Goal: Transaction & Acquisition: Download file/media

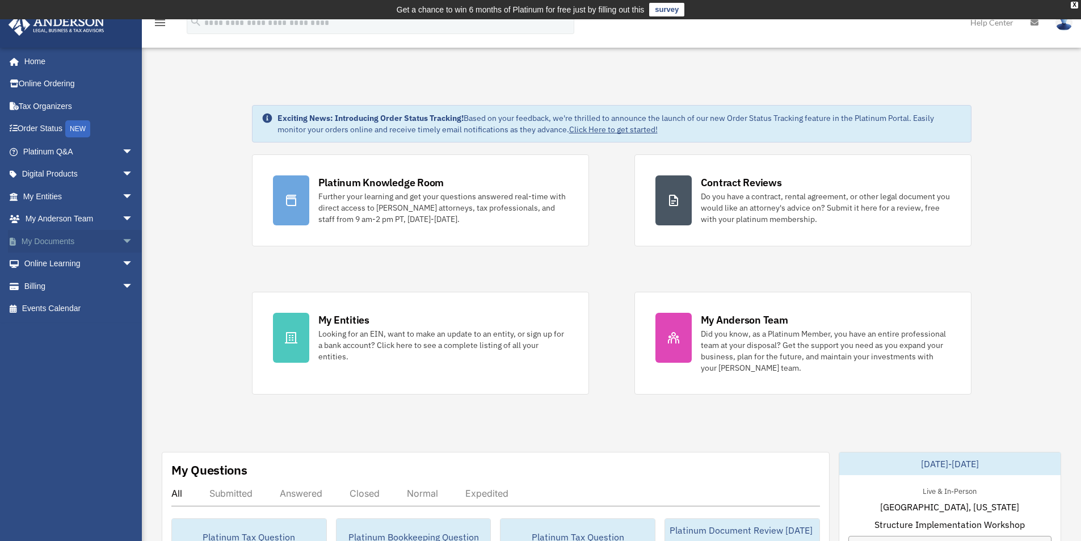
click at [75, 240] on link "My Documents arrow_drop_down" at bounding box center [79, 241] width 142 height 23
click at [122, 239] on span "arrow_drop_down" at bounding box center [133, 241] width 23 height 23
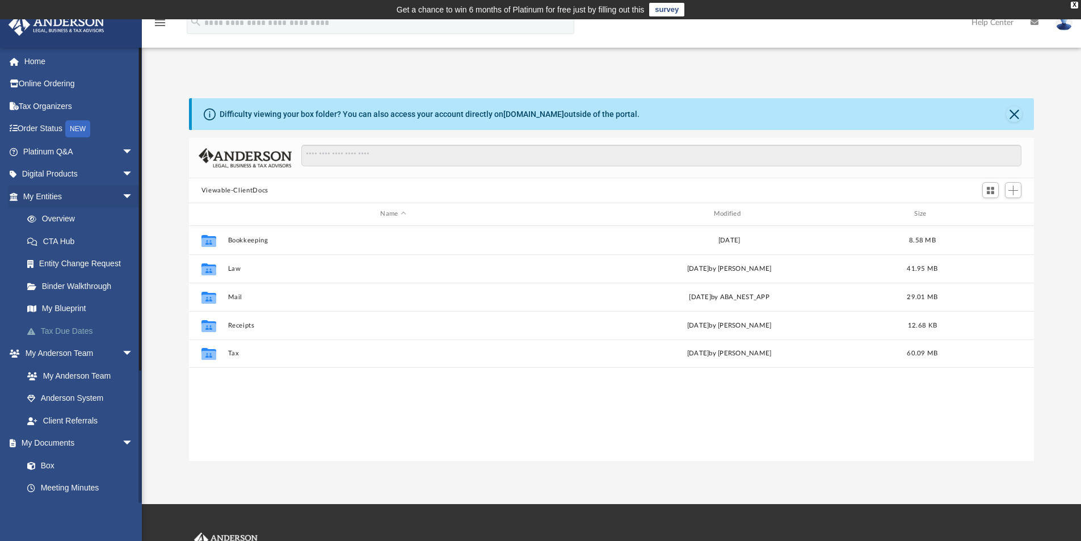
scroll to position [250, 837]
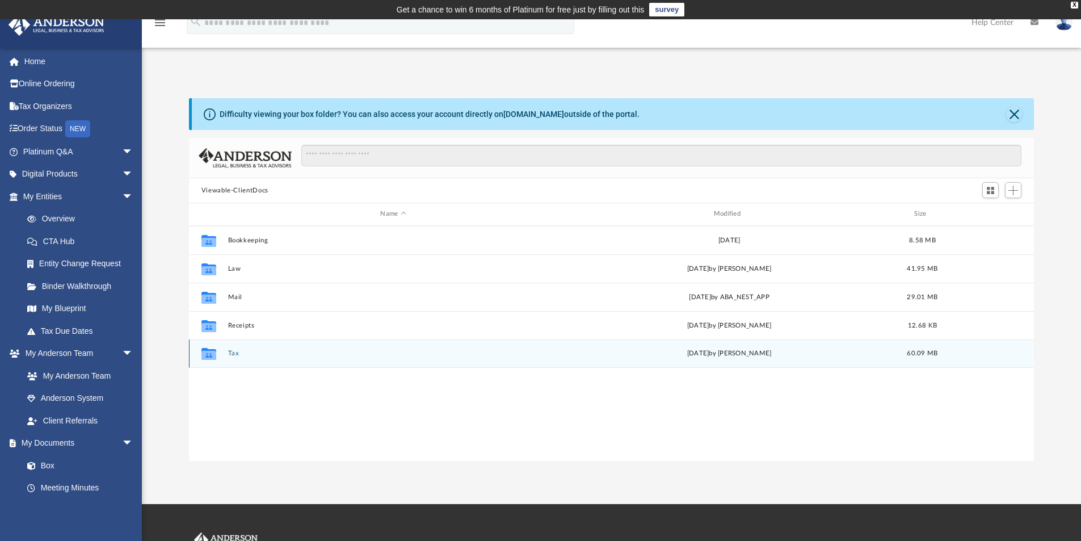
click at [228, 353] on button "Tax" at bounding box center [393, 353] width 331 height 7
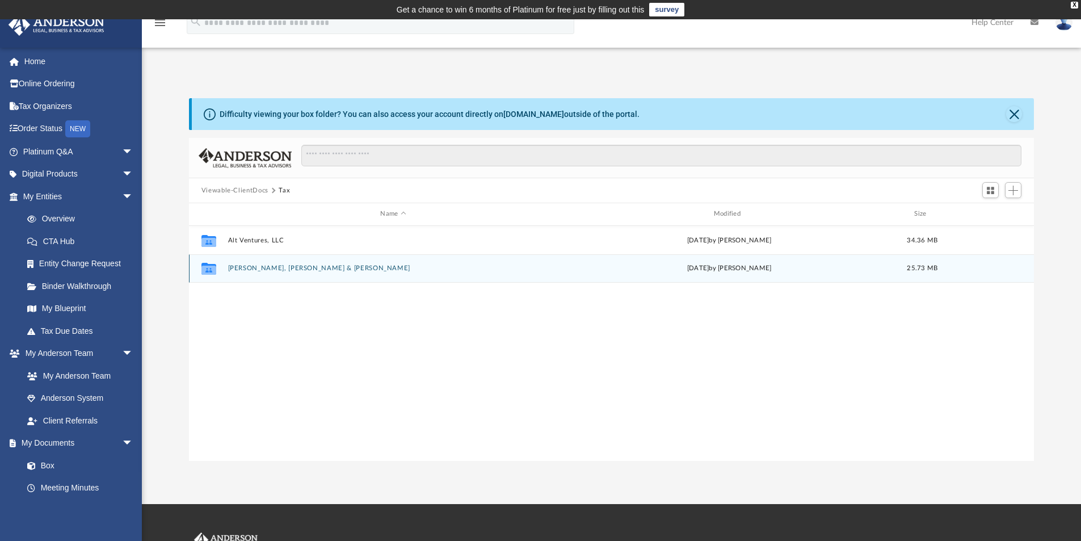
click at [232, 265] on button "Palanki, Ravi Kumar Reddy & Nomula, Ramya" at bounding box center [393, 268] width 331 height 7
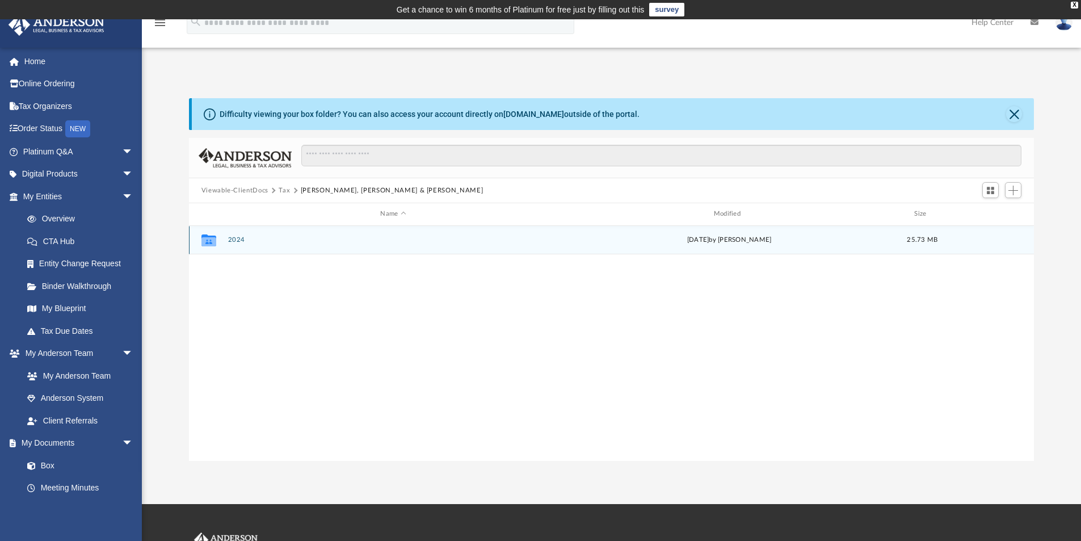
click at [236, 242] on button "2024" at bounding box center [393, 239] width 331 height 7
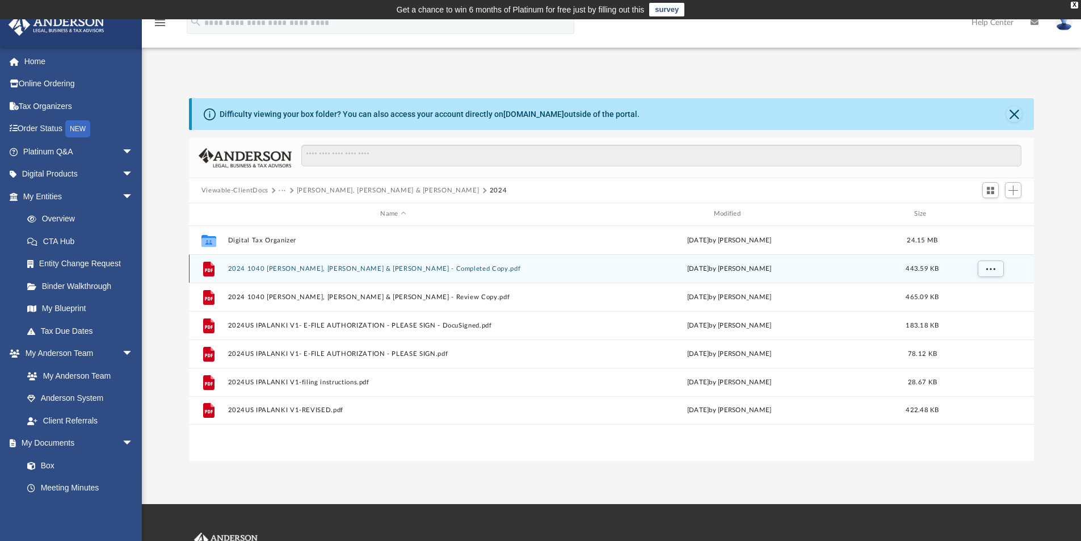
click at [330, 270] on button "2024 1040 Palanki, Ravi Kumar Reddy & Nomula, Ramya - Completed Copy.pdf" at bounding box center [393, 268] width 331 height 7
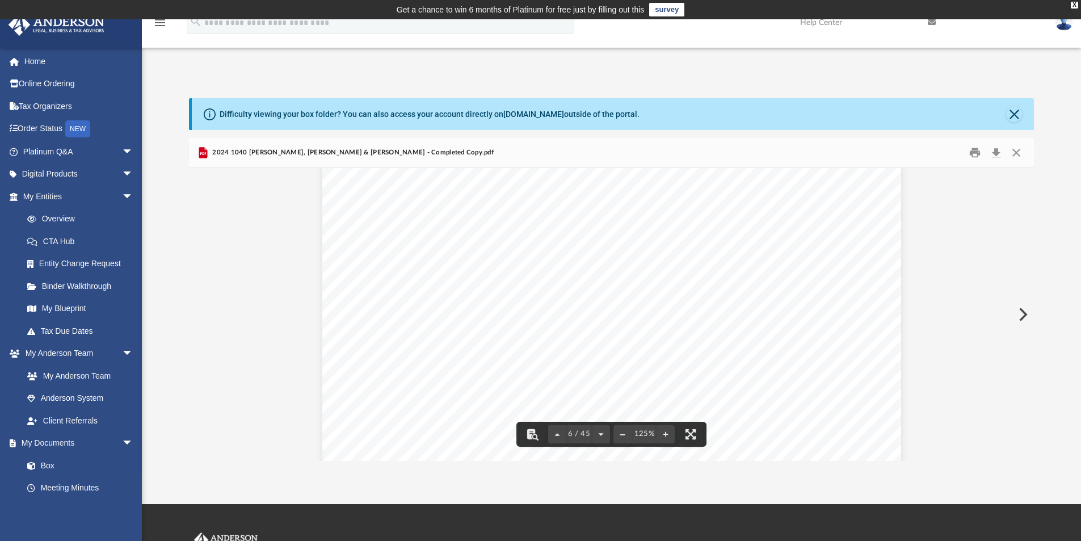
scroll to position [3860, 0]
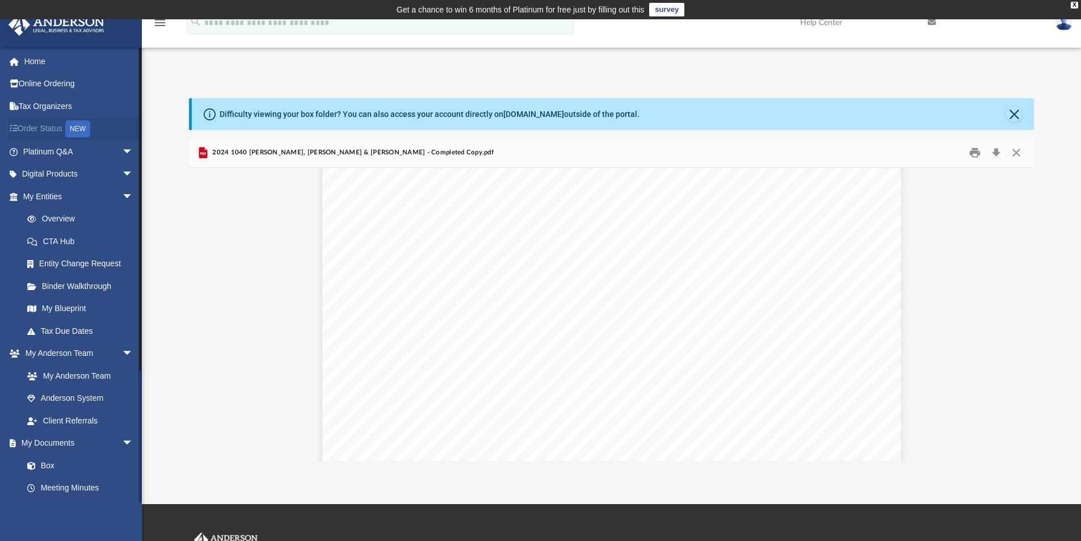
click at [70, 127] on div "NEW" at bounding box center [77, 128] width 25 height 17
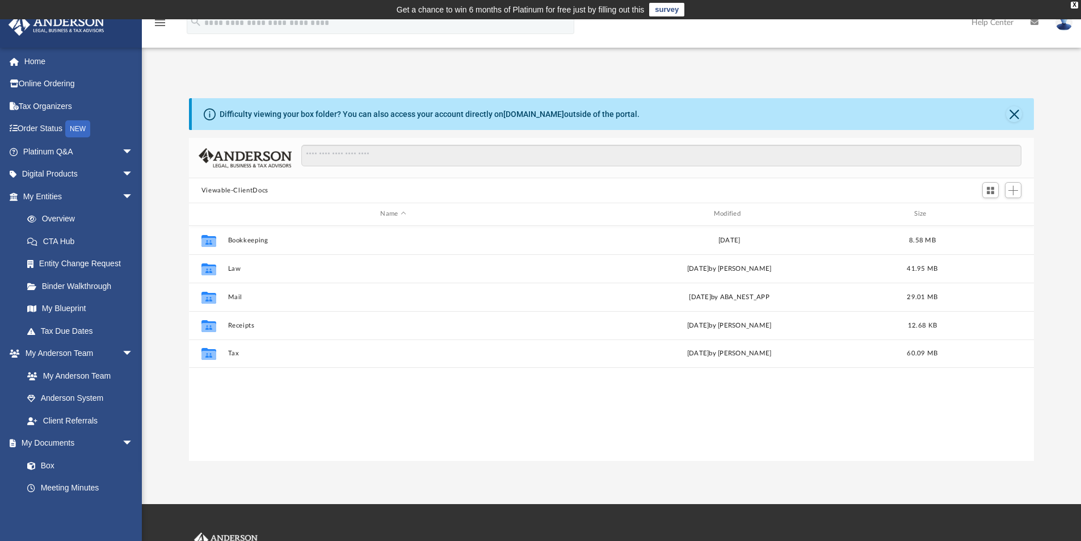
scroll to position [250, 837]
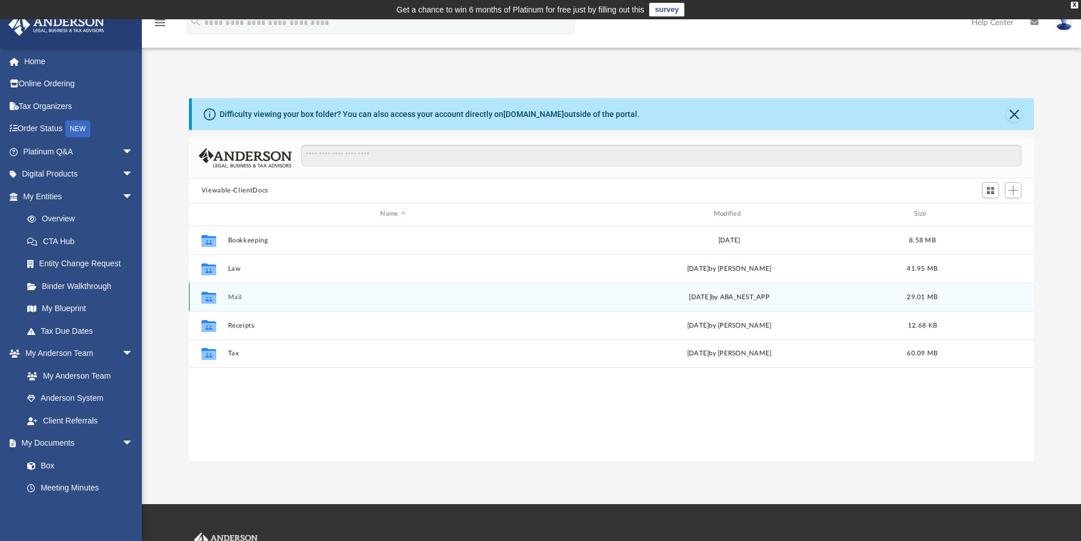
click at [232, 296] on button "Mail" at bounding box center [393, 296] width 331 height 7
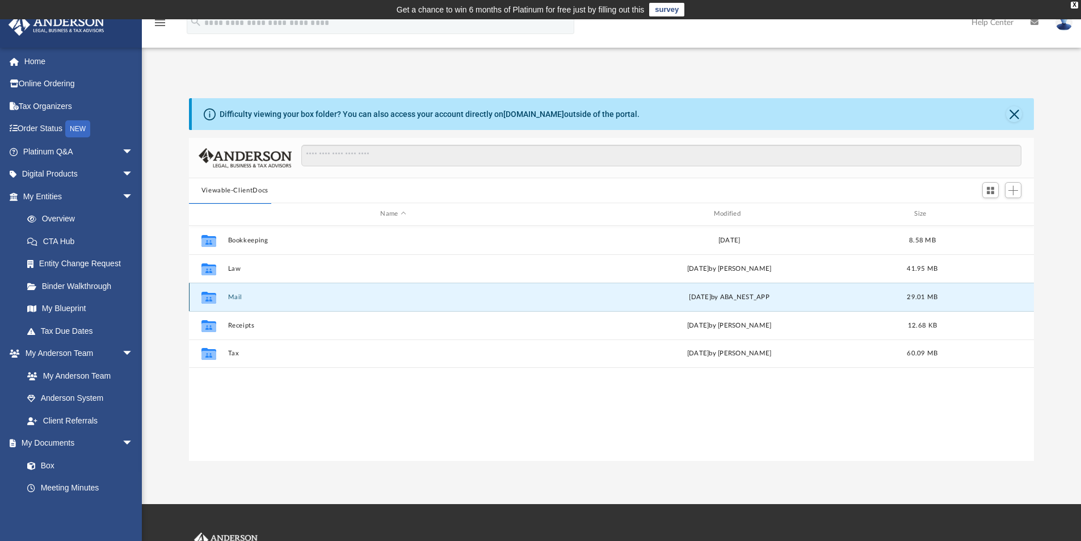
click at [234, 295] on button "Mail" at bounding box center [393, 296] width 331 height 7
click at [216, 297] on icon "Collaborated Folder" at bounding box center [209, 297] width 18 height 18
click at [234, 294] on button "Mail" at bounding box center [393, 296] width 331 height 7
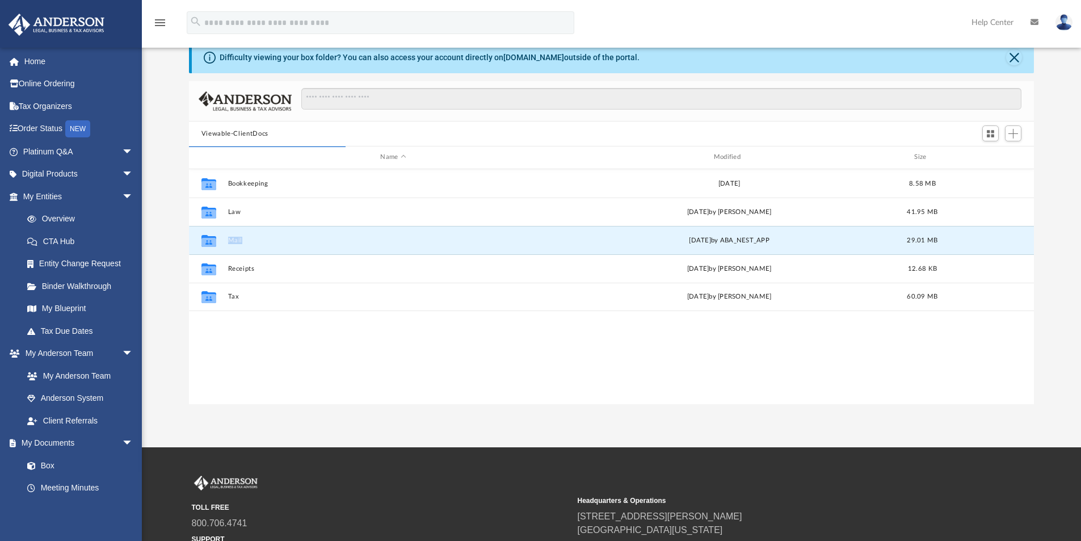
scroll to position [0, 0]
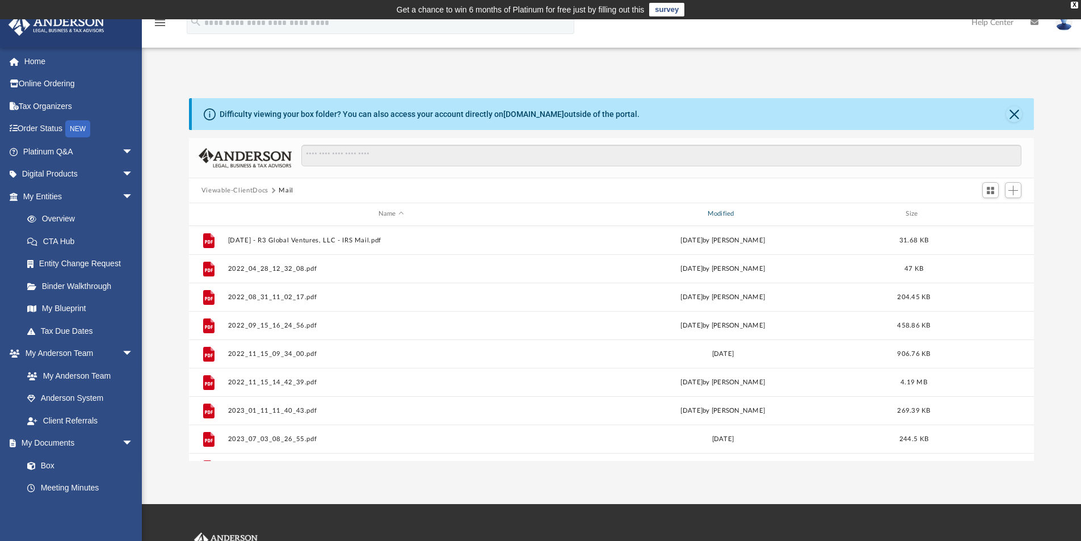
click at [724, 213] on div "Modified" at bounding box center [722, 214] width 327 height 10
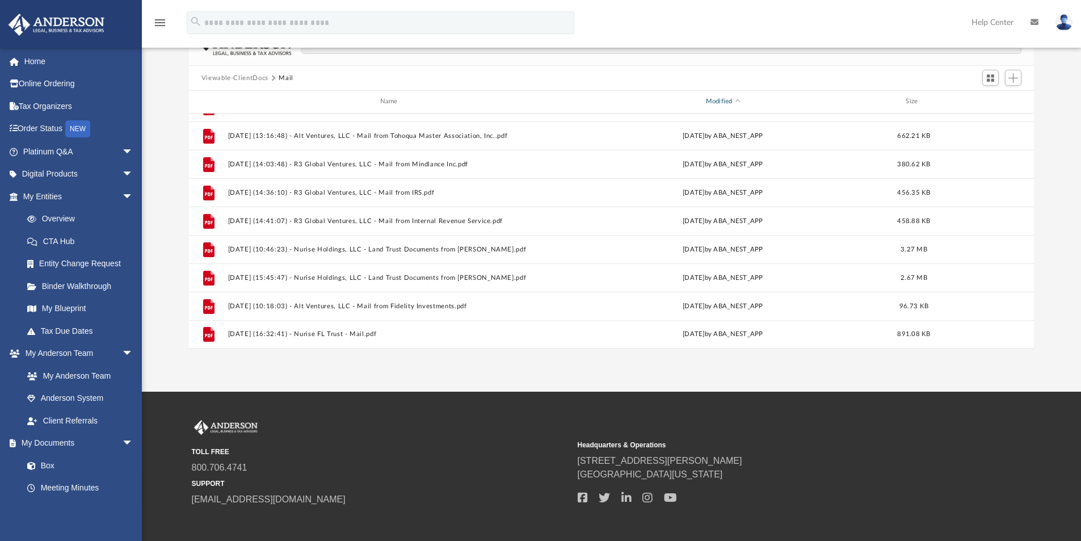
scroll to position [166, 0]
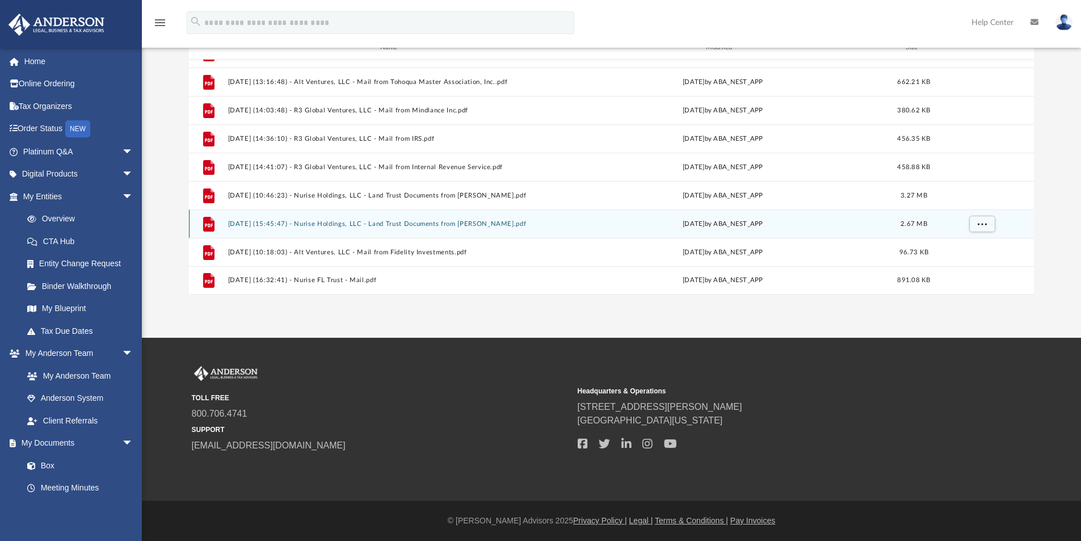
click at [381, 223] on button "2025.04.23 (15:45:47) - Nurise Holdings, LLC - Land Trust Documents from Marty …" at bounding box center [391, 223] width 327 height 7
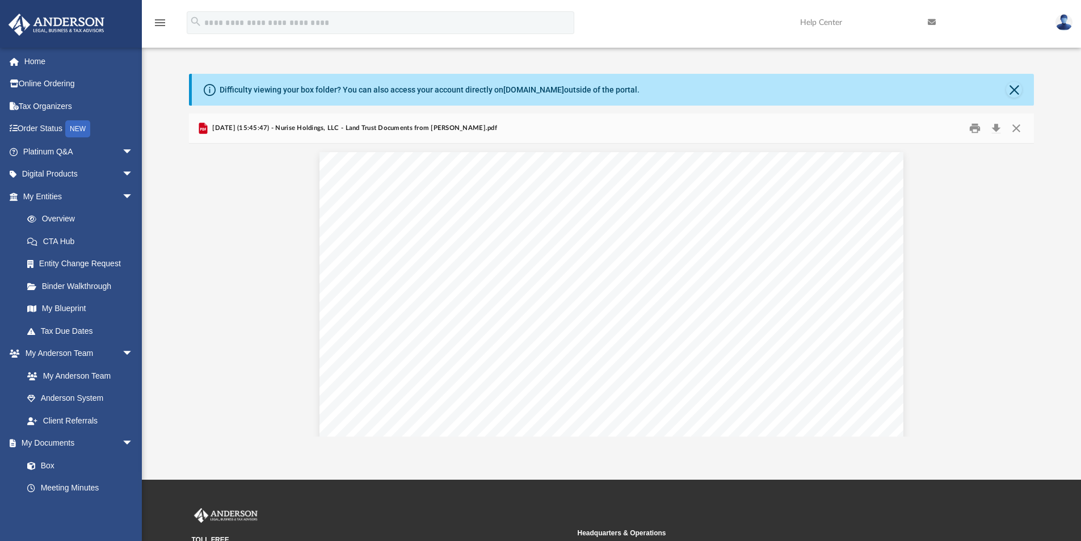
scroll to position [0, 0]
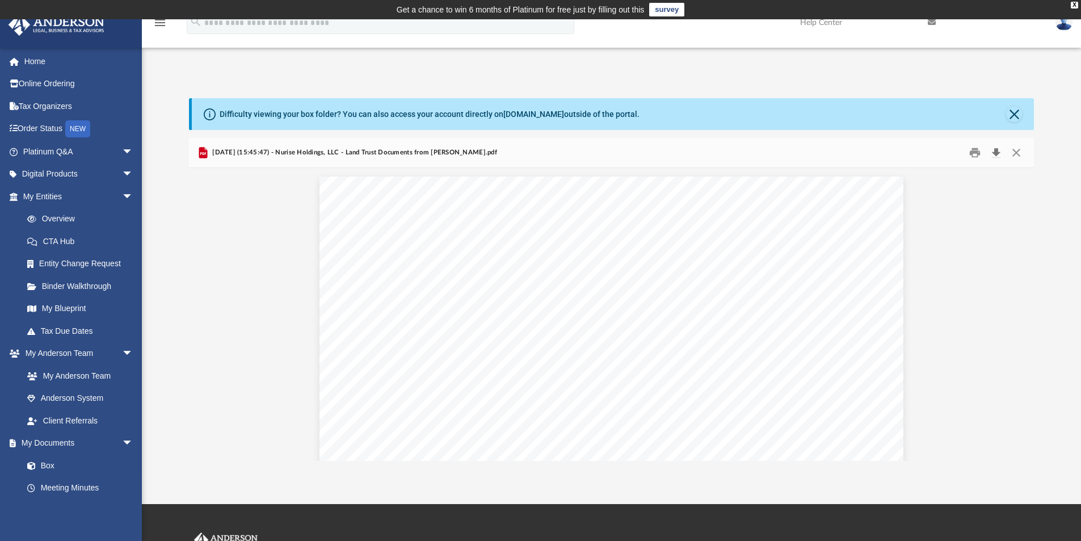
click at [996, 153] on button "Download" at bounding box center [996, 153] width 20 height 18
click at [1023, 314] on button "Preview" at bounding box center [1022, 315] width 25 height 32
click at [1021, 314] on button "Preview" at bounding box center [1022, 315] width 25 height 32
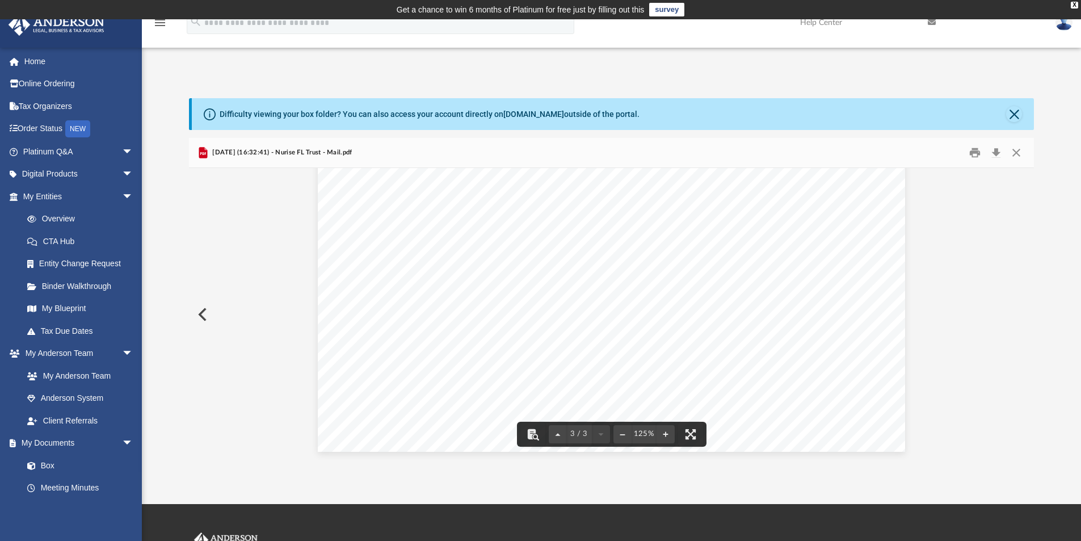
scroll to position [425, 0]
click at [994, 151] on button "Download" at bounding box center [996, 153] width 20 height 18
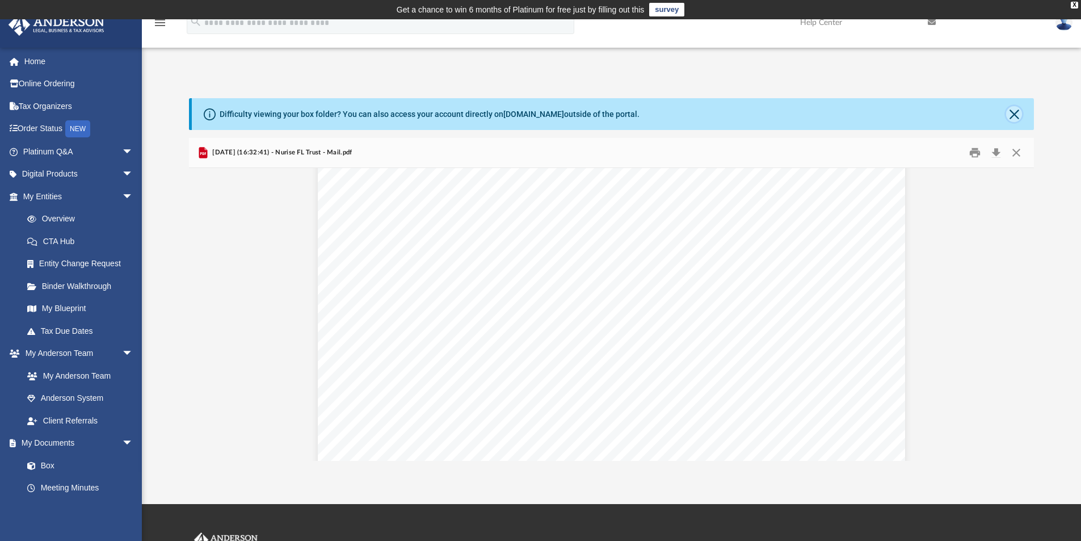
click at [1013, 113] on button "Close" at bounding box center [1014, 114] width 16 height 16
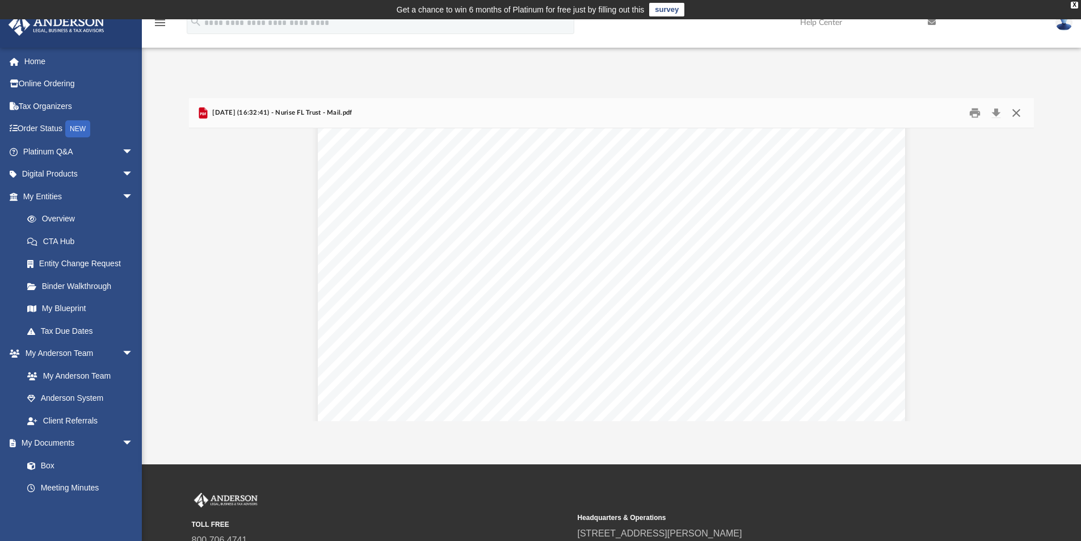
click at [1013, 113] on button "Close" at bounding box center [1016, 113] width 20 height 18
